Goal: Find specific page/section: Find specific page/section

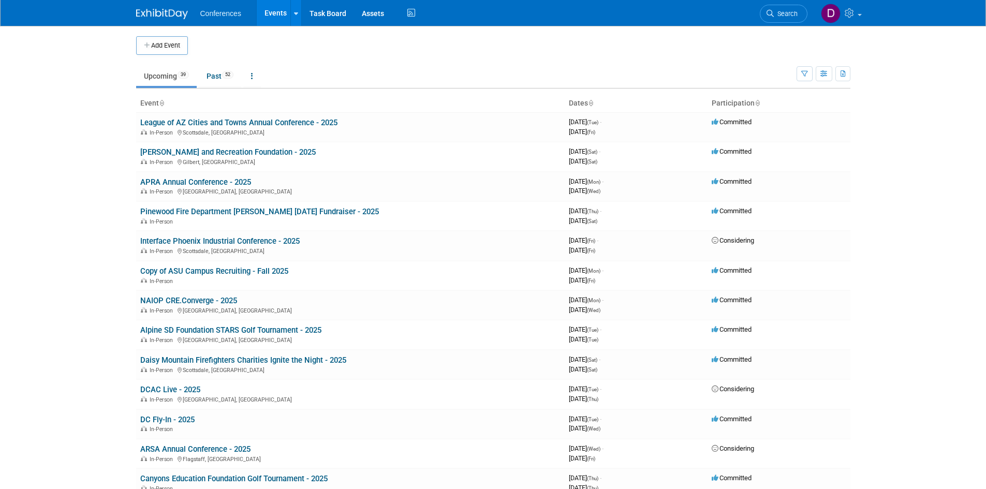
click at [106, 267] on body "Conferences Events Add Event Bulk Upload Events Shareable Event Boards Recently…" at bounding box center [493, 244] width 986 height 489
click at [198, 302] on link "NAIOP CRE.Converge - 2025" at bounding box center [188, 300] width 97 height 9
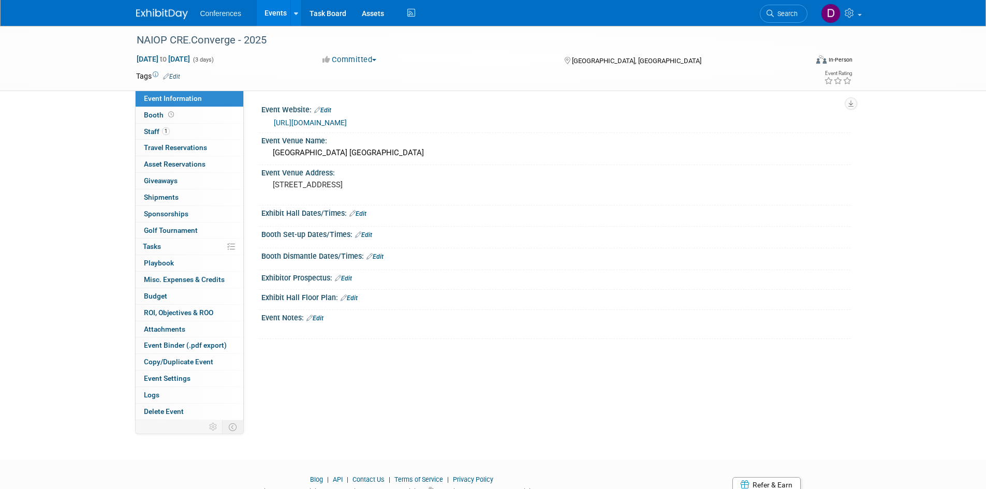
click at [88, 232] on div "NAIOP CRE.Converge - 2025 Sep 8, 2025 to Sep 10, 2025 (3 days) Sep 8, 2025 to S…" at bounding box center [493, 233] width 986 height 415
click at [147, 130] on span "Staff 1" at bounding box center [157, 131] width 26 height 8
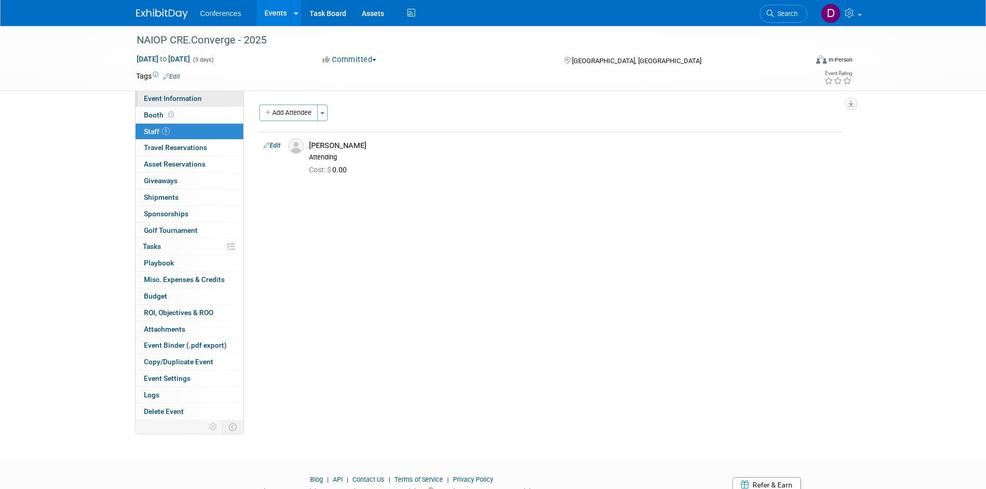
click at [150, 97] on span "Event Information" at bounding box center [173, 98] width 58 height 8
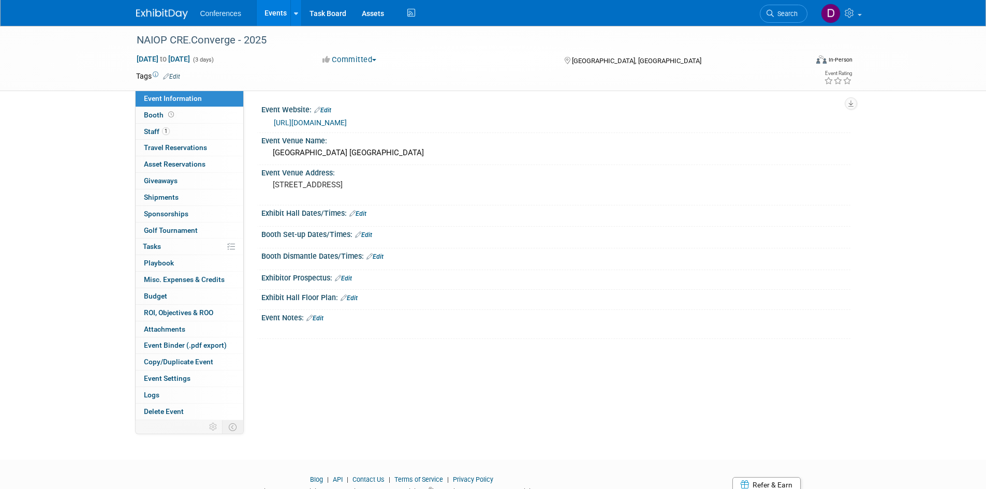
click at [121, 157] on div "NAIOP CRE.Converge - 2025 Sep 8, 2025 to Sep 10, 2025 (3 days) Sep 8, 2025 to S…" at bounding box center [493, 233] width 986 height 415
